Goal: Task Accomplishment & Management: Manage account settings

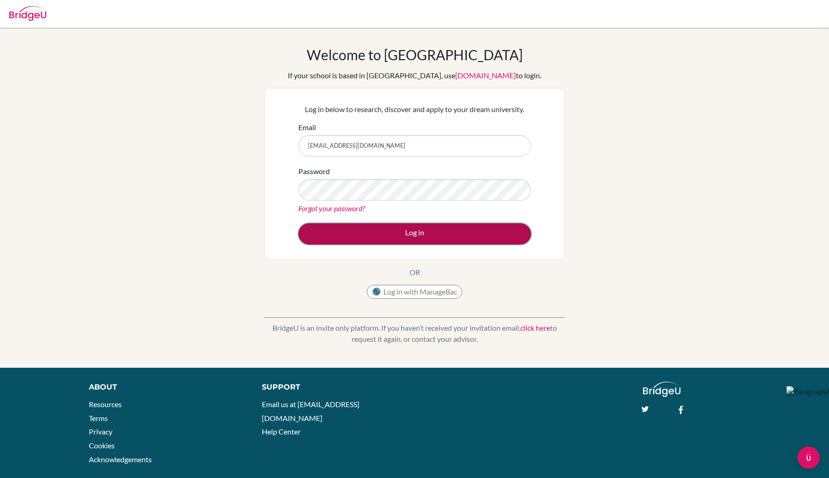
click at [374, 238] on button "Log in" at bounding box center [415, 233] width 233 height 21
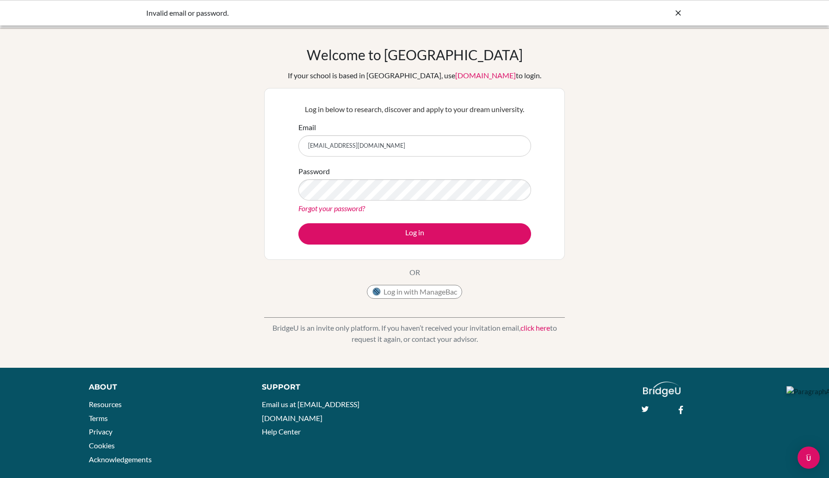
click at [343, 210] on link "Forgot your password?" at bounding box center [332, 208] width 67 height 9
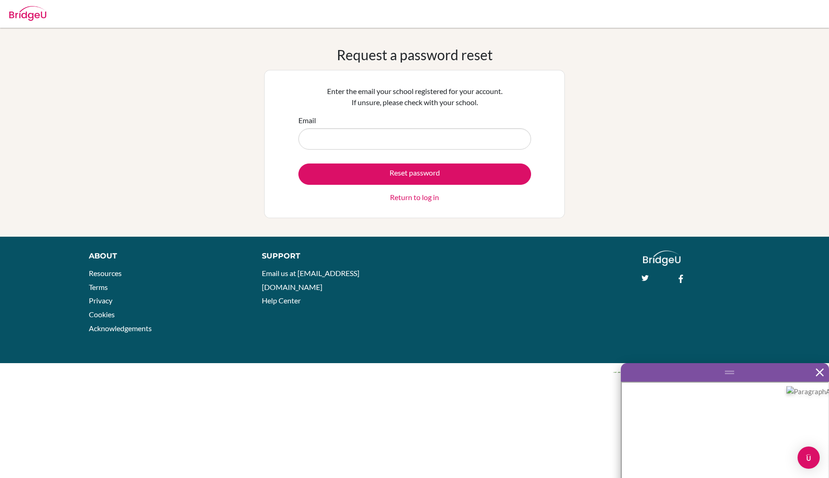
click at [368, 140] on input "Email" at bounding box center [415, 138] width 233 height 21
type input "[EMAIL_ADDRESS][DOMAIN_NAME]"
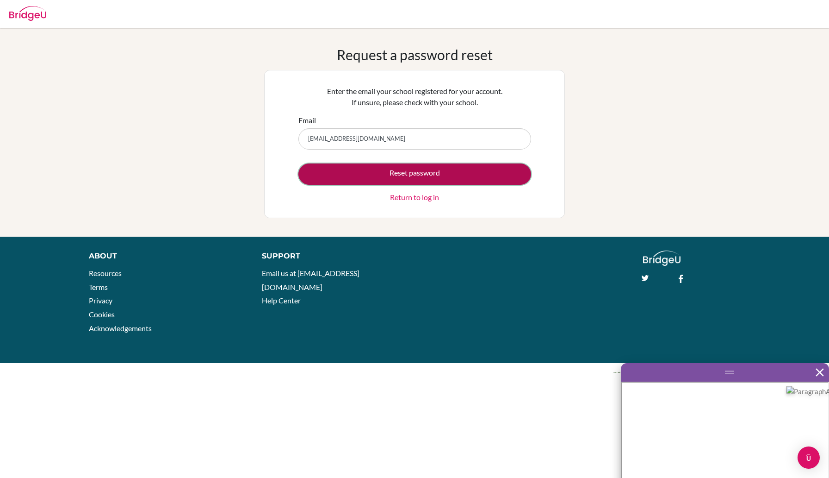
click at [365, 171] on button "Reset password" at bounding box center [415, 173] width 233 height 21
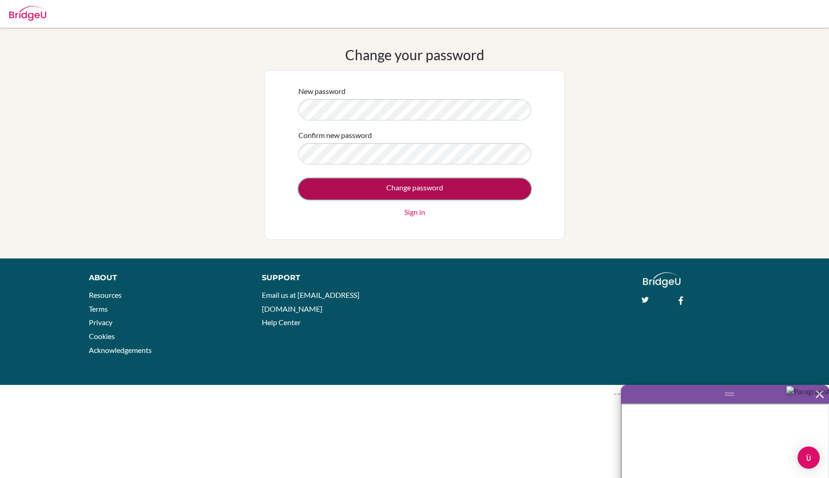
click at [321, 184] on input "Change password" at bounding box center [415, 188] width 233 height 21
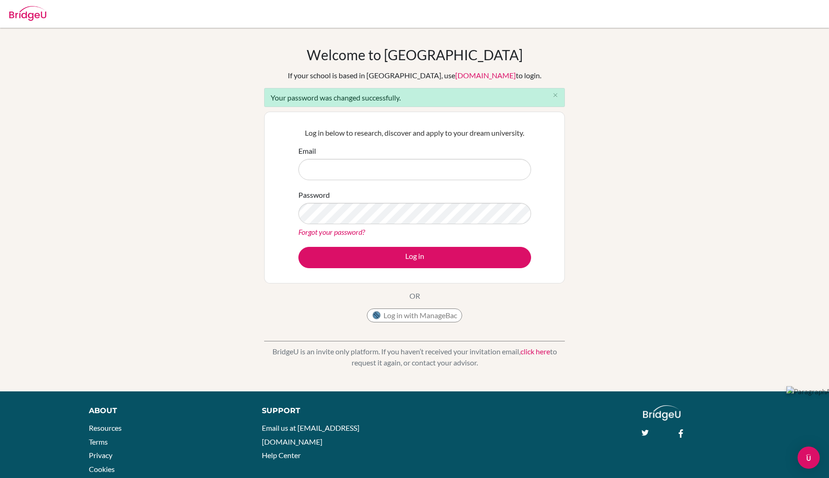
click at [332, 168] on input "Email" at bounding box center [415, 169] width 233 height 21
type input "[EMAIL_ADDRESS][DOMAIN_NAME]"
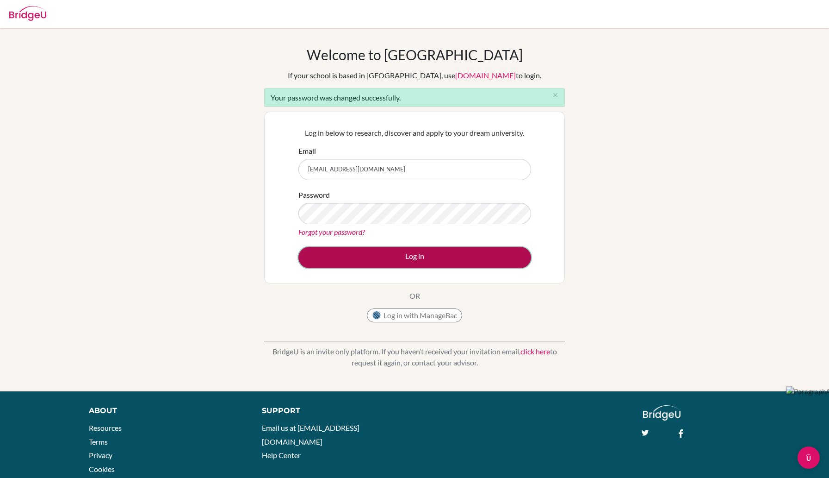
click at [394, 253] on button "Log in" at bounding box center [415, 257] width 233 height 21
